Goal: Information Seeking & Learning: Check status

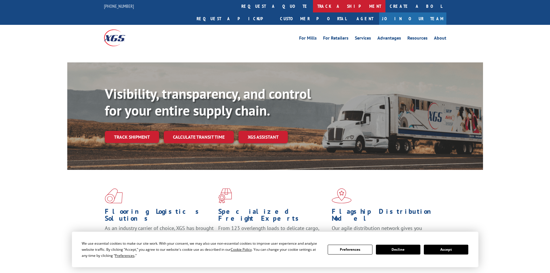
click at [313, 5] on link "track a shipment" at bounding box center [349, 6] width 73 height 12
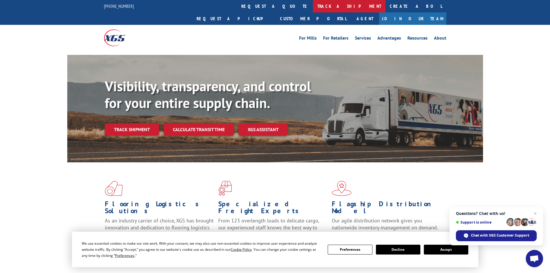
click at [313, 7] on link "track a shipment" at bounding box center [349, 6] width 73 height 12
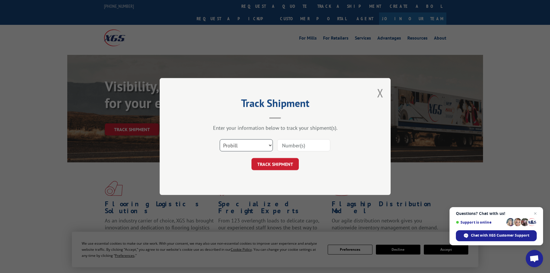
click at [255, 147] on select "Select category... Probill BOL PO" at bounding box center [246, 145] width 53 height 12
select select "po"
click at [220, 139] on select "Select category... Probill BOL PO" at bounding box center [246, 145] width 53 height 12
paste input "75541740"
type input "75541740"
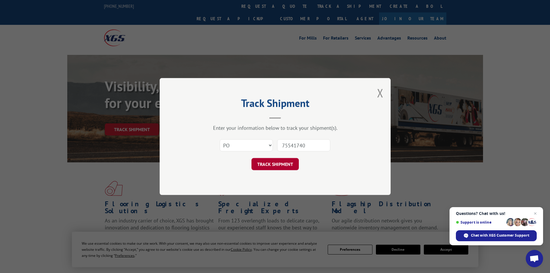
click at [276, 159] on button "TRACK SHIPMENT" at bounding box center [275, 164] width 47 height 12
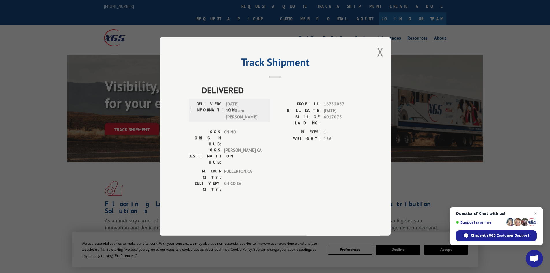
click at [376, 69] on div "Track Shipment DELIVERED DELIVERY INFORMATION: [DATE] 10:50 am [PERSON_NAME]: 1…" at bounding box center [275, 136] width 231 height 199
click at [380, 60] on button "Close modal" at bounding box center [380, 51] width 6 height 15
